Goal: Register for event/course

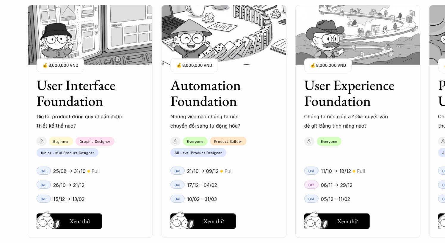
scroll to position [542, 0]
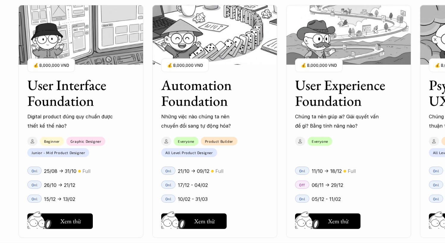
click at [326, 184] on p "06/11 -> 29/12" at bounding box center [328, 184] width 32 height 9
click at [302, 183] on p "Off" at bounding box center [303, 185] width 6 height 4
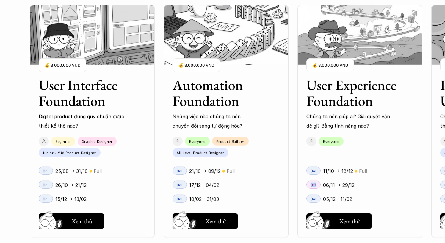
drag, startPoint x: 302, startPoint y: 183, endPoint x: 323, endPoint y: 219, distance: 42.3
click at [323, 219] on div "User Interface Foundation Digital product đúng quy chuẩn được thiết kế thế nào?…" at bounding box center [223, 121] width 386 height 243
click at [323, 219] on img at bounding box center [320, 228] width 32 height 27
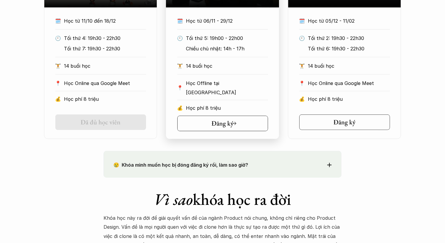
scroll to position [378, 0]
